Goal: Check status: Check status

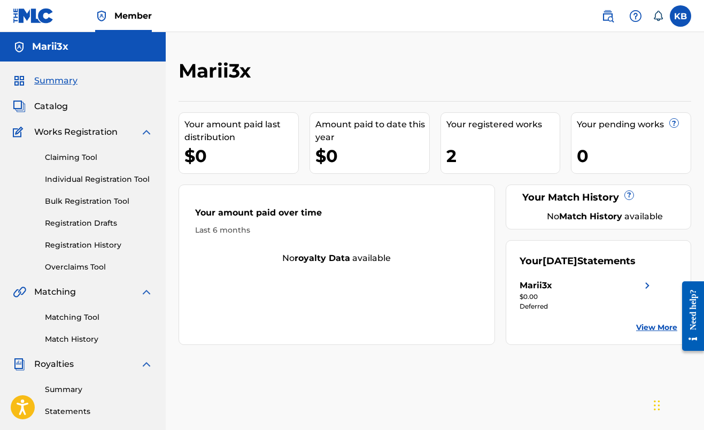
click at [67, 395] on div "Summary Statements Annual Statements Rate Sheets" at bounding box center [83, 415] width 140 height 90
click at [67, 390] on link "Summary" at bounding box center [99, 389] width 108 height 11
